Goal: Information Seeking & Learning: Learn about a topic

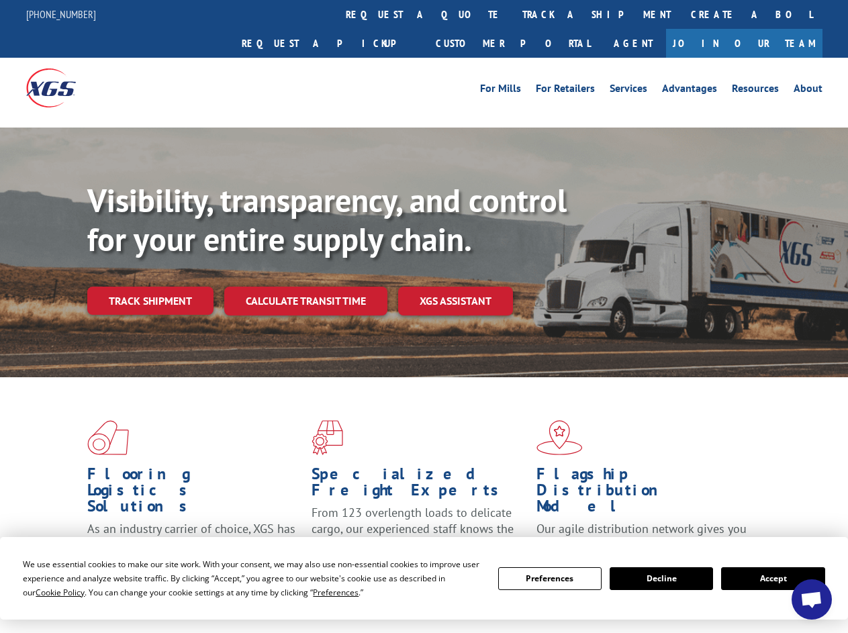
click at [424, 316] on div "Visibility, transparency, and control for your entire supply chain. Track shipm…" at bounding box center [467, 274] width 761 height 187
click at [47, 592] on span "Cookie Policy" at bounding box center [60, 592] width 49 height 11
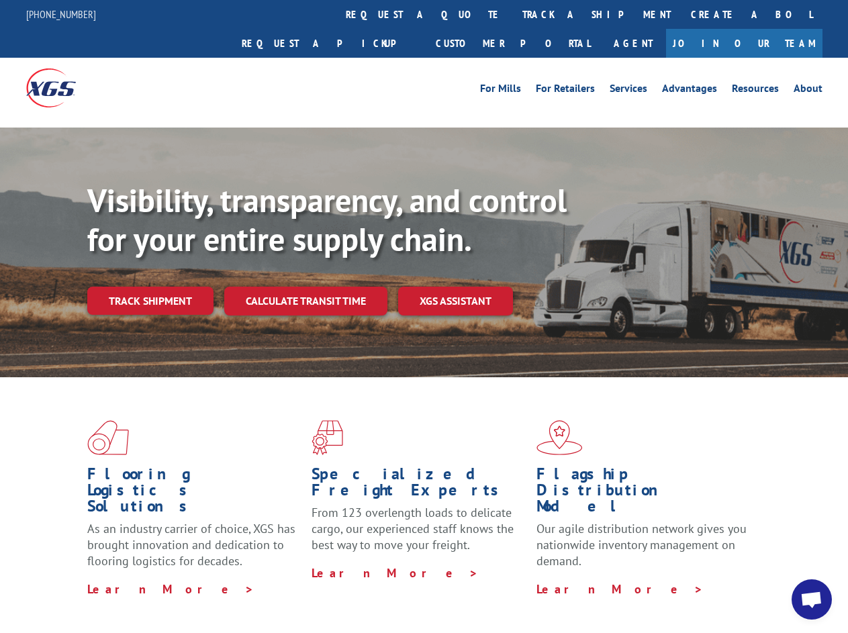
click at [323, 592] on div "Flooring Logistics Solutions As an industry carrier of choice, XGS has brought …" at bounding box center [424, 512] width 848 height 270
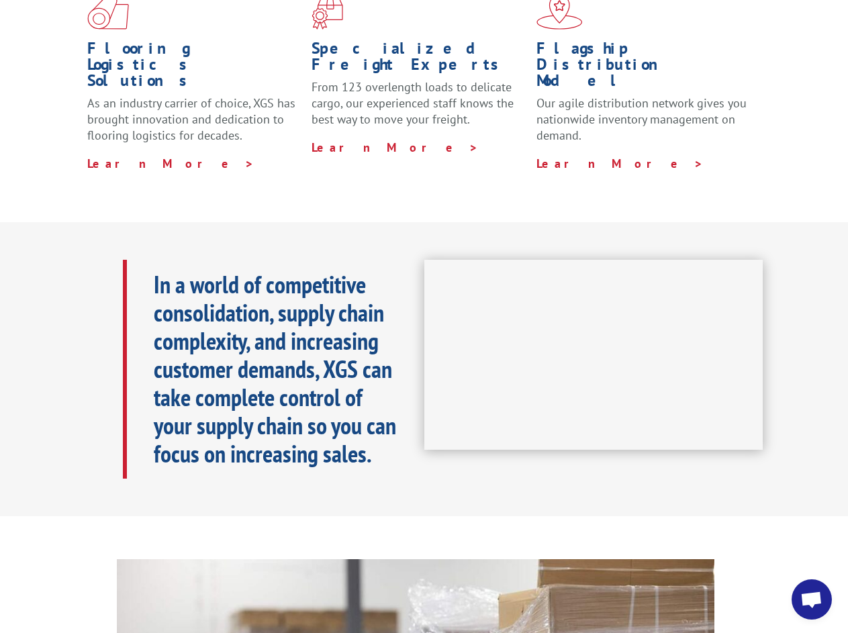
click at [424, 316] on iframe at bounding box center [593, 355] width 339 height 191
click at [384, 40] on h1 "Specialized Freight Experts" at bounding box center [419, 59] width 214 height 39
click at [469, 40] on h1 "Specialized Freight Experts" at bounding box center [419, 59] width 214 height 39
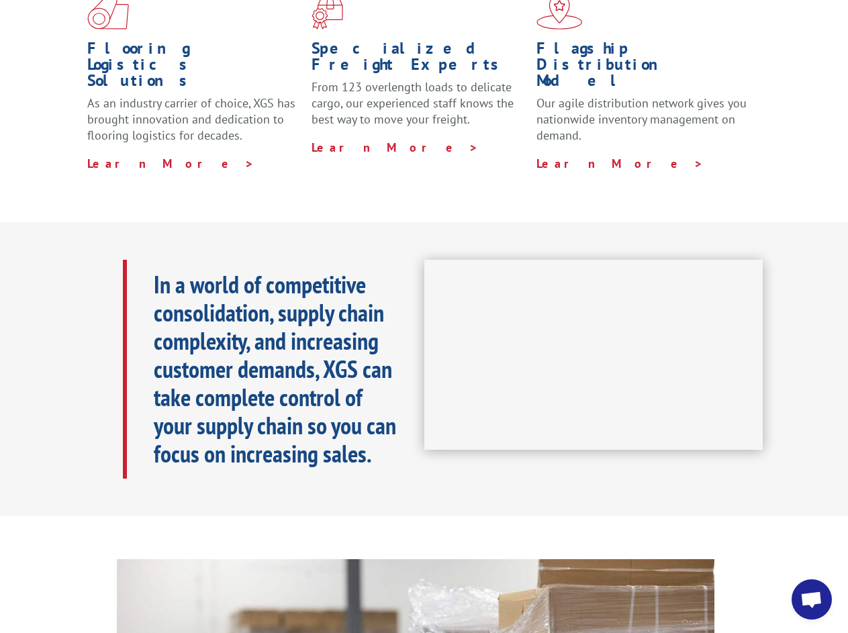
click at [553, 40] on h1 "Flagship Distribution Model" at bounding box center [643, 67] width 214 height 55
